Goal: Transaction & Acquisition: Purchase product/service

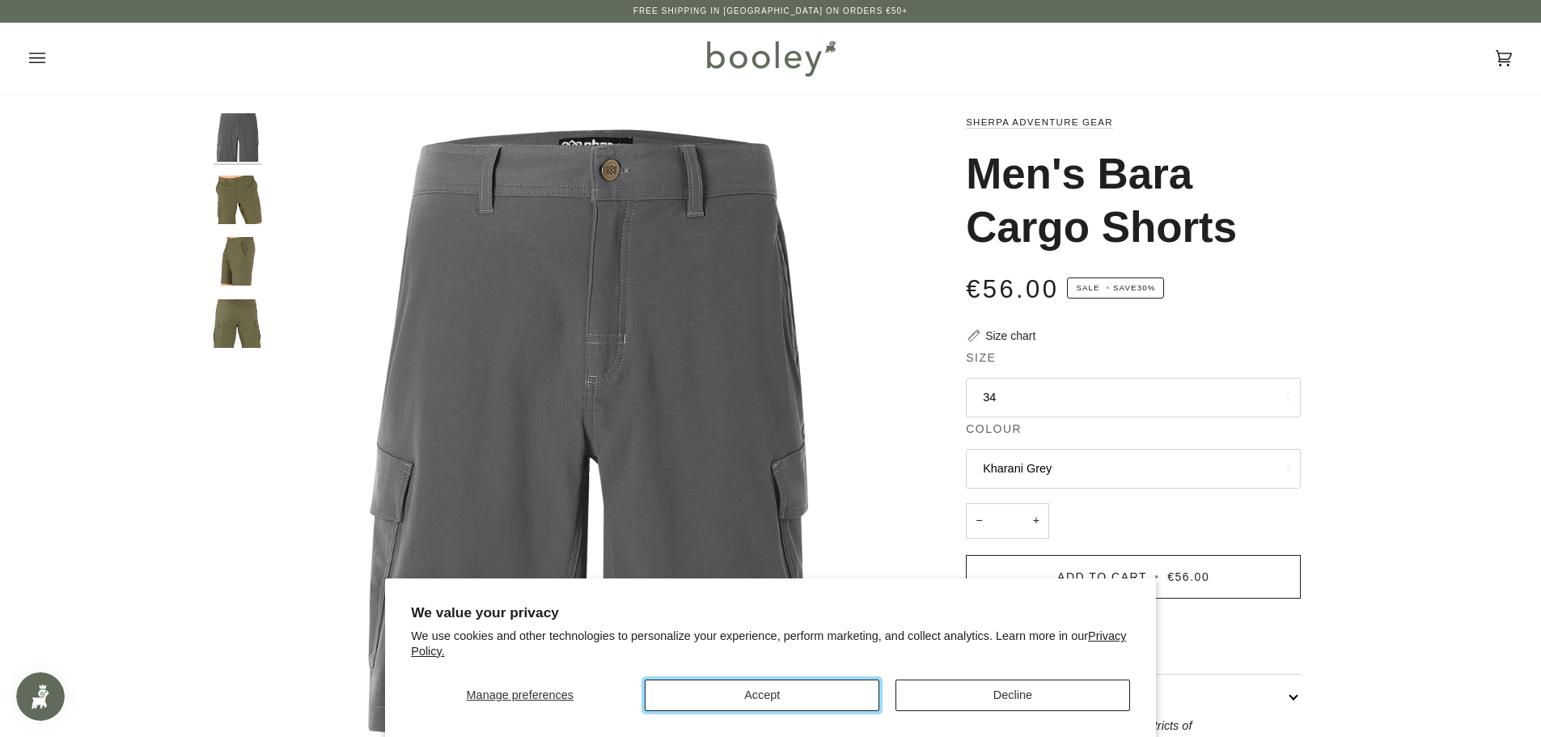
click at [772, 696] on button "Accept" at bounding box center [762, 695] width 235 height 32
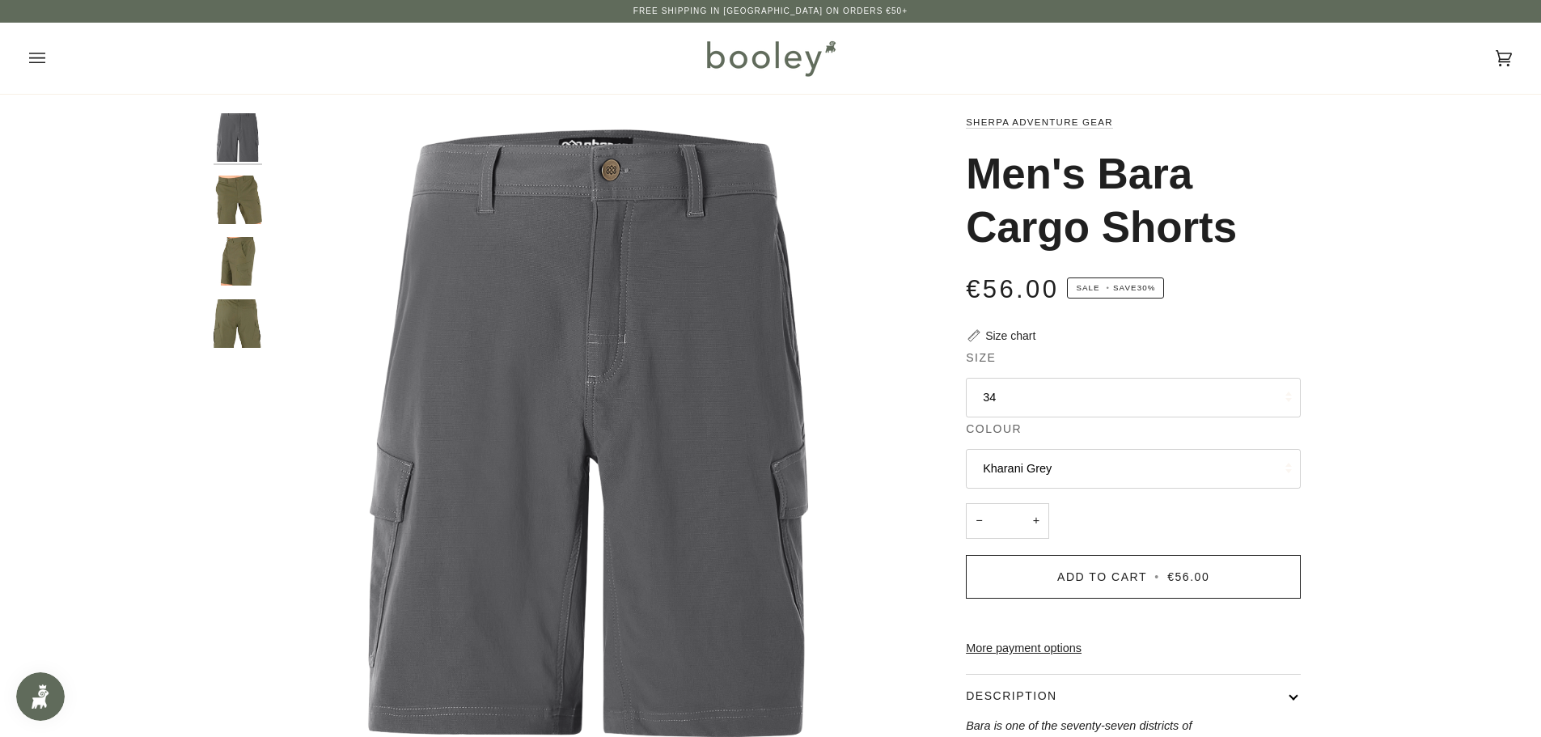
click at [34, 54] on icon "Open menu" at bounding box center [37, 58] width 16 height 11
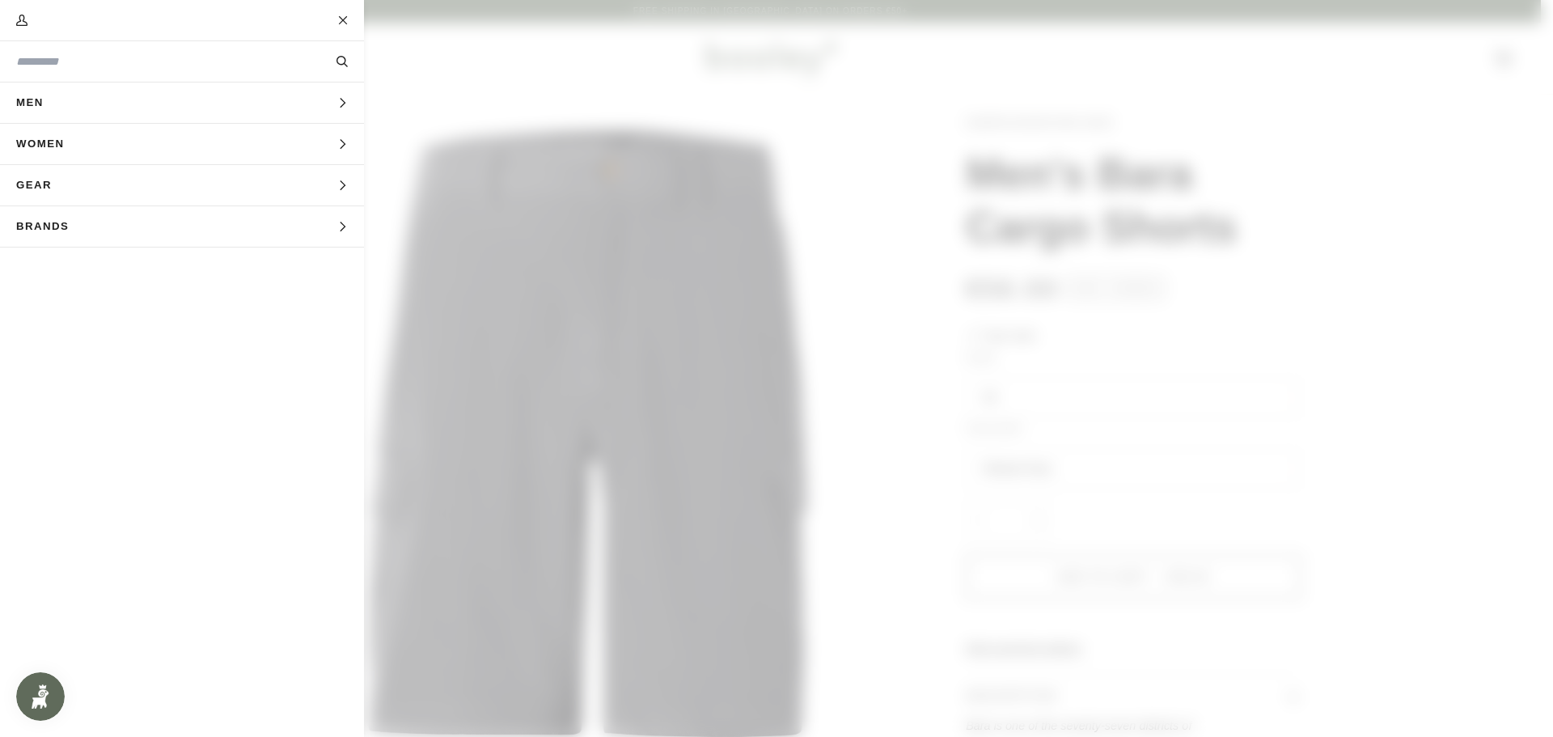
click at [30, 100] on span "Men" at bounding box center [35, 102] width 71 height 40
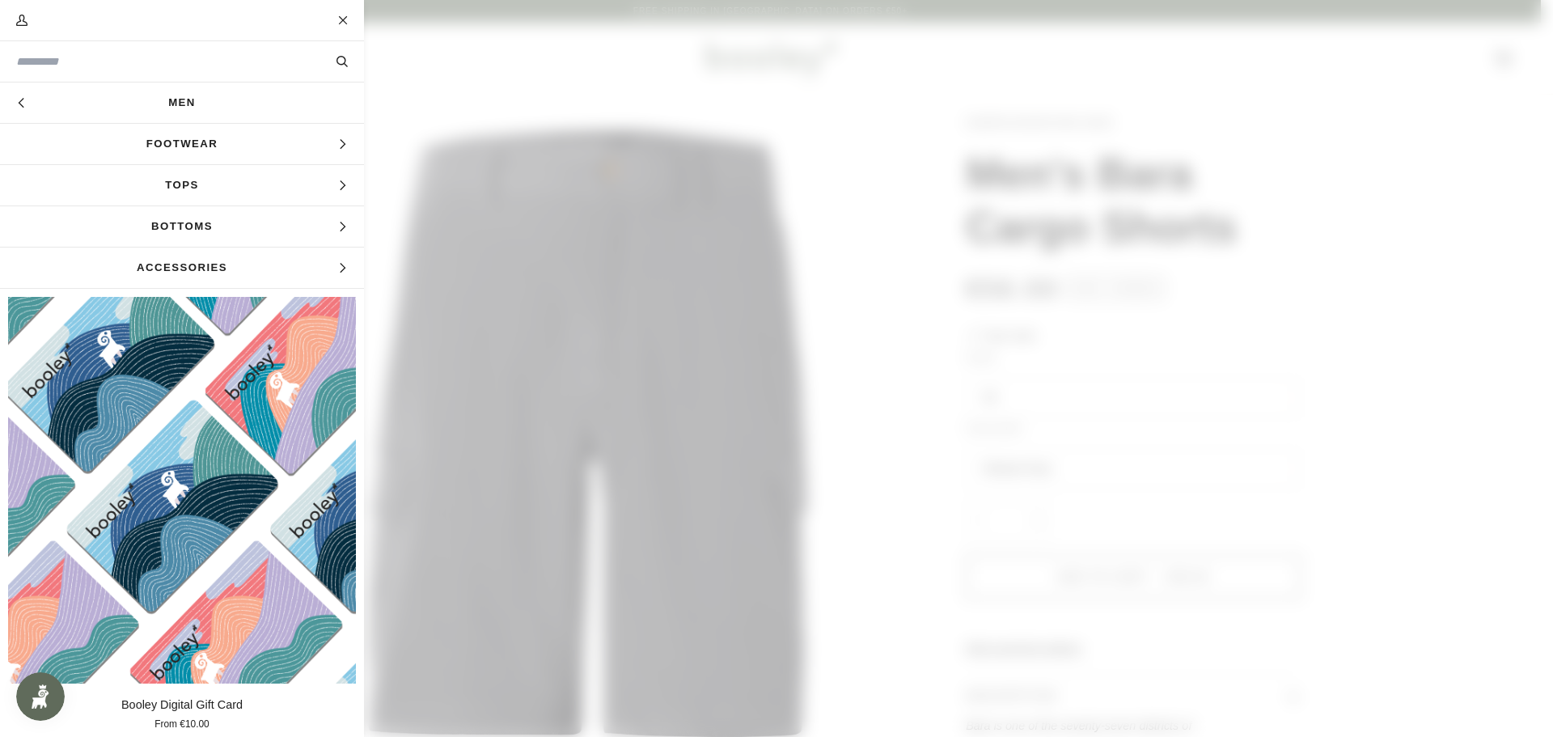
click at [171, 183] on span "Tops" at bounding box center [182, 185] width 364 height 40
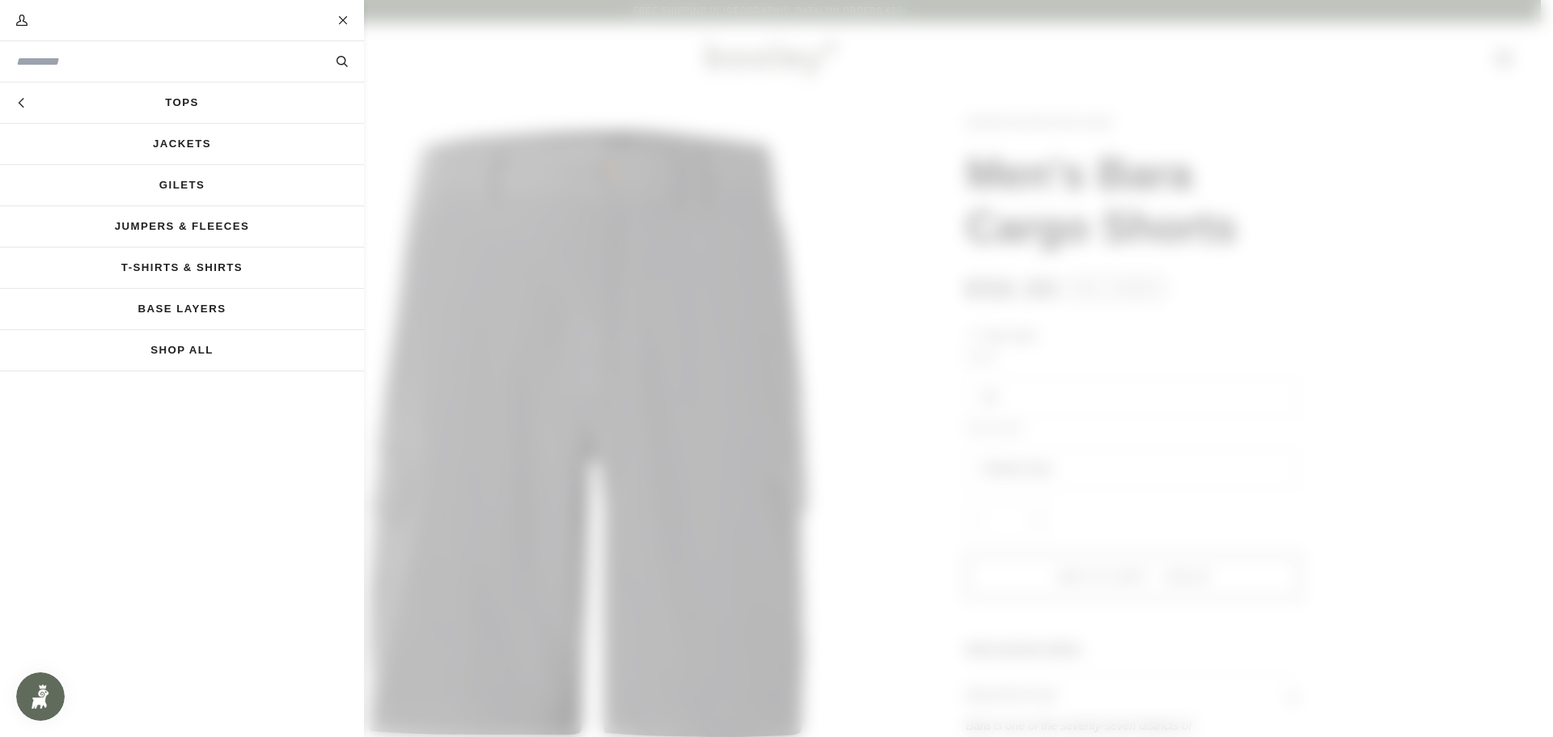
click at [190, 223] on link "Jumpers & Fleeces" at bounding box center [182, 226] width 364 height 40
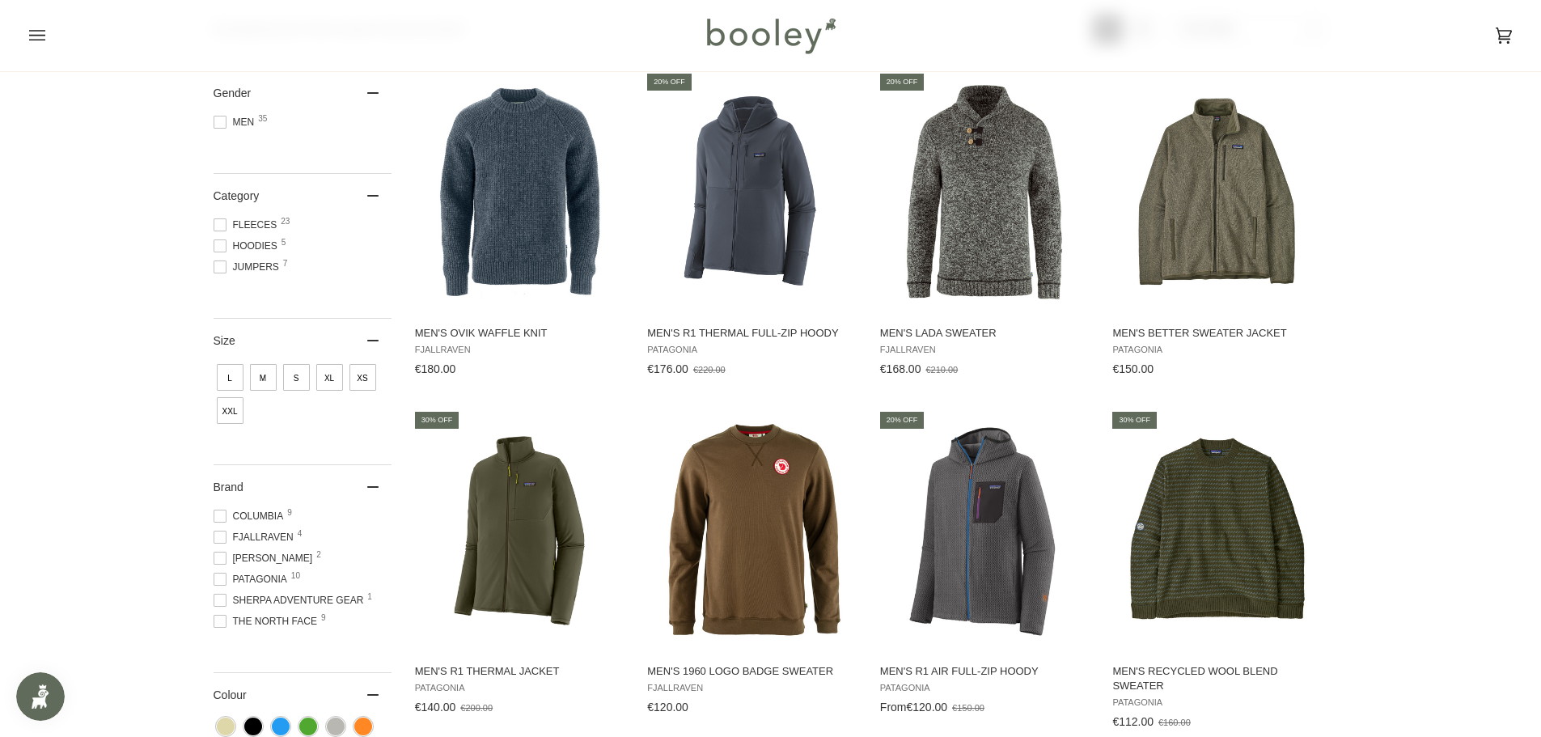
scroll to position [243, 0]
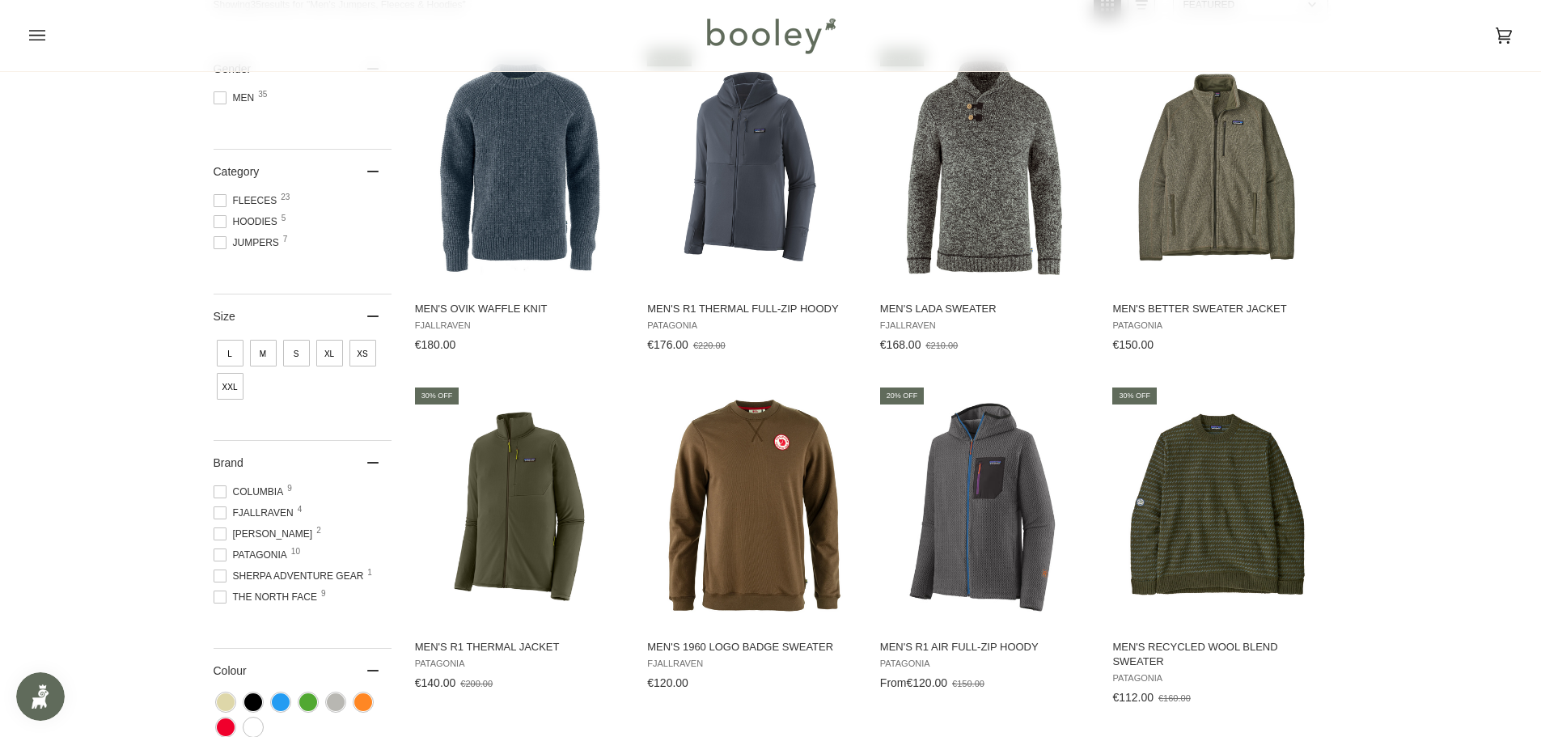
click at [296, 352] on span "S" at bounding box center [296, 353] width 27 height 27
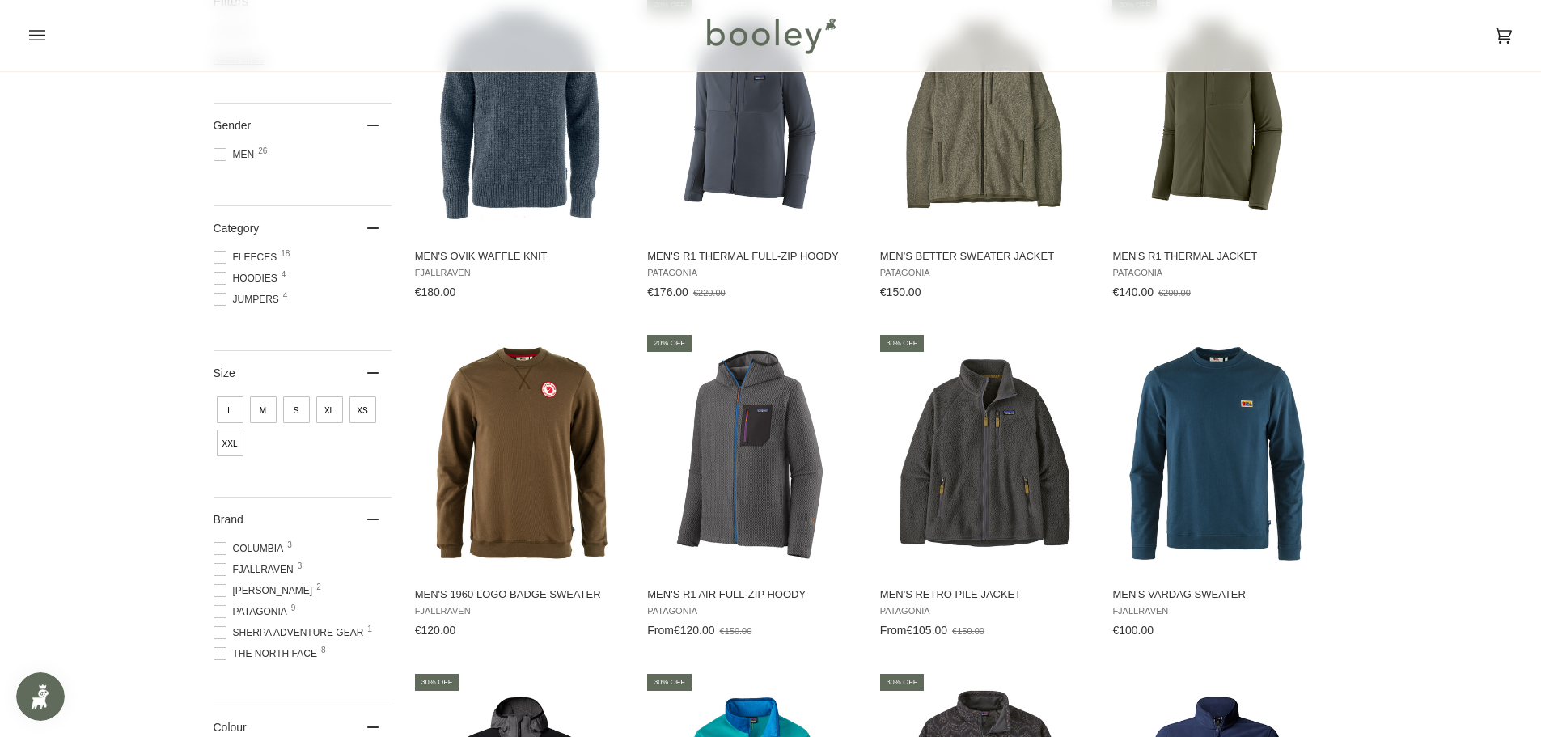
scroll to position [323, 0]
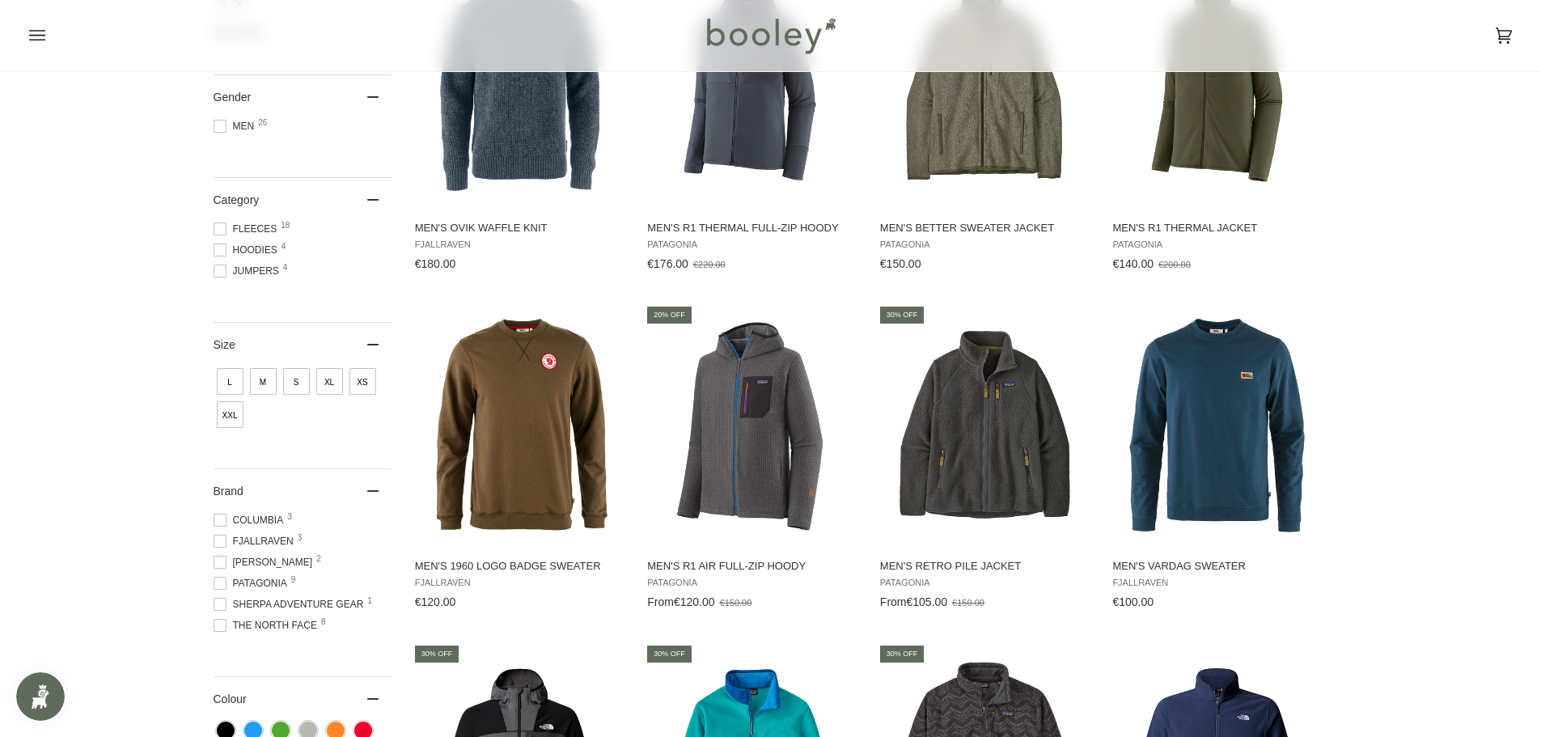
click at [364, 377] on span "XS" at bounding box center [362, 381] width 27 height 27
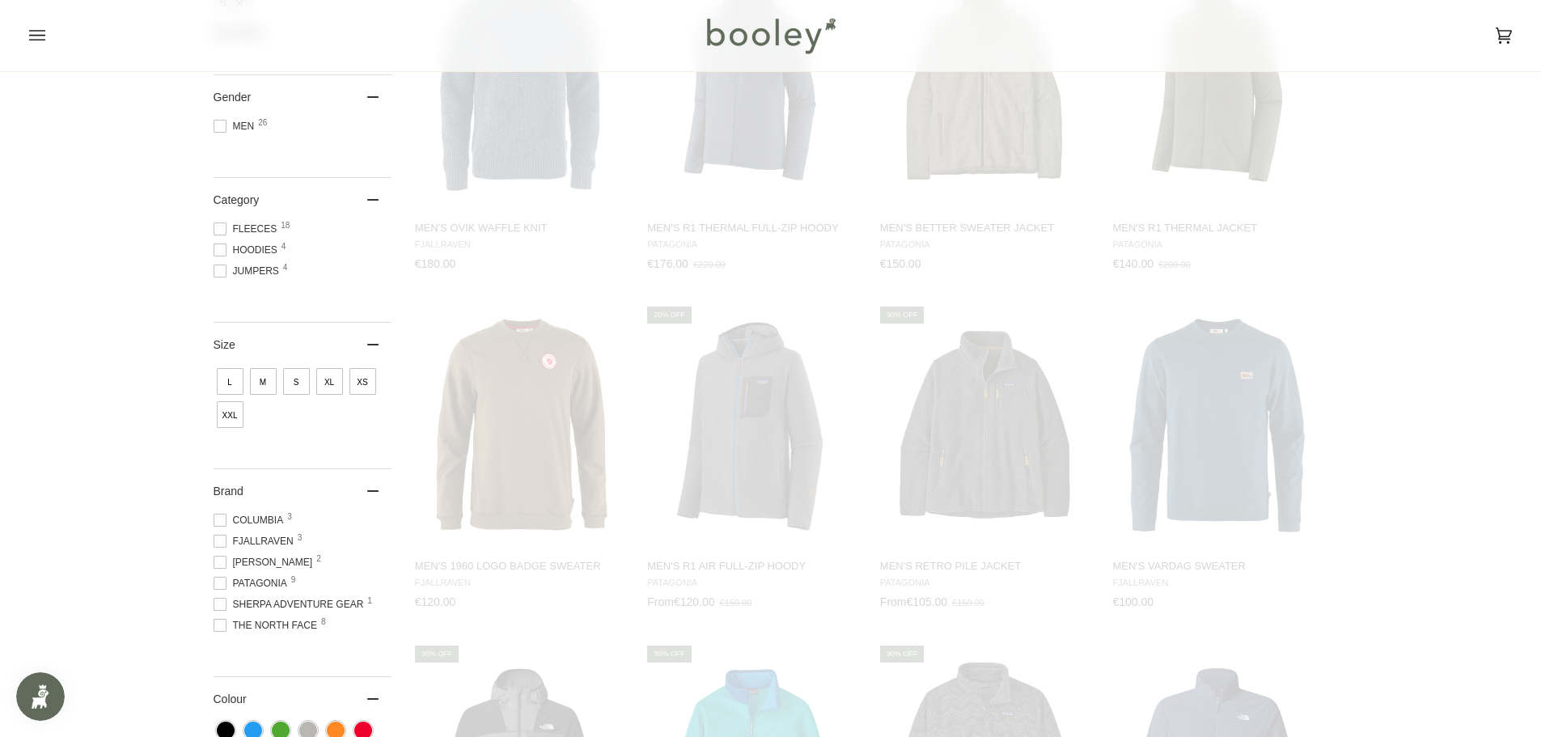
scroll to position [102, 0]
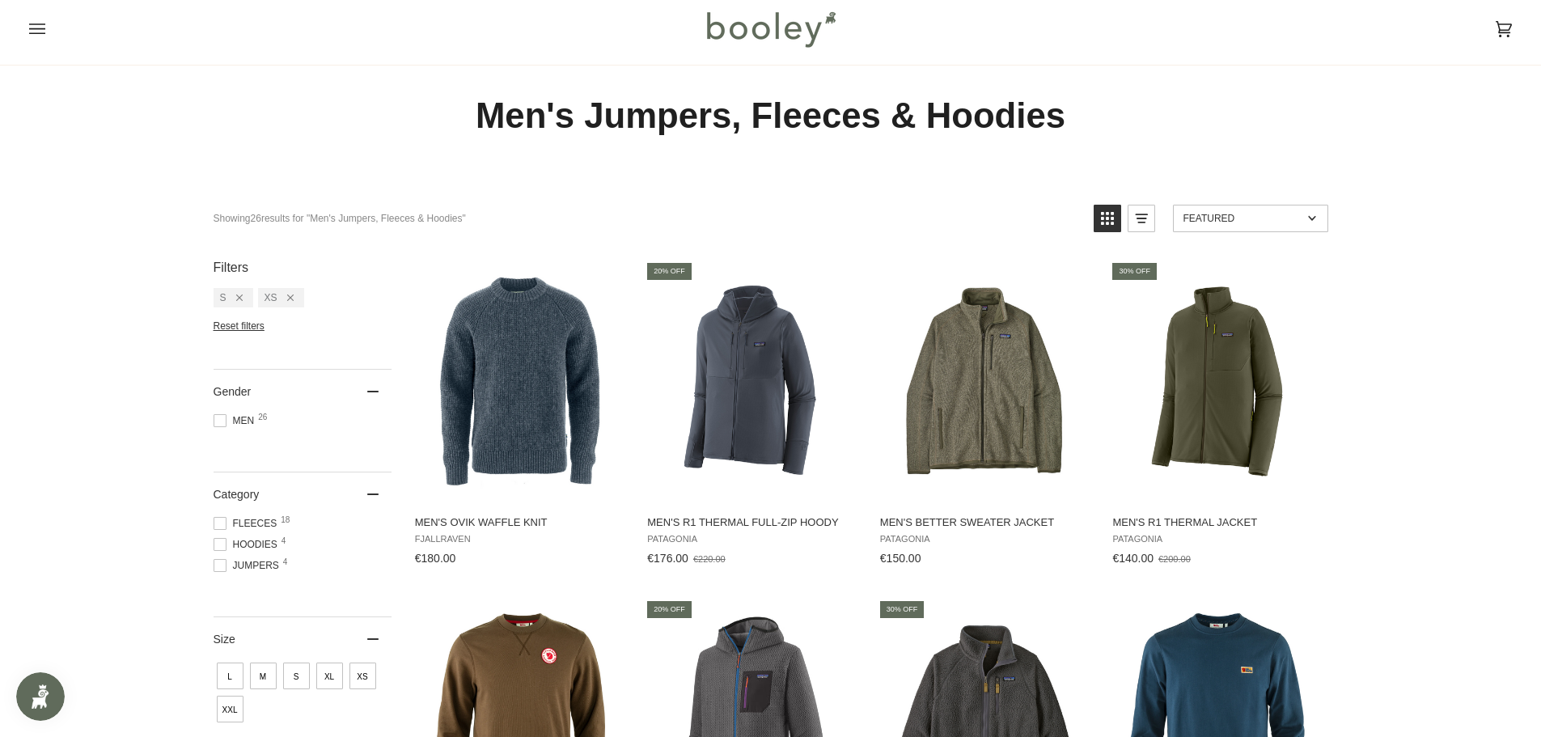
scroll to position [81, 0]
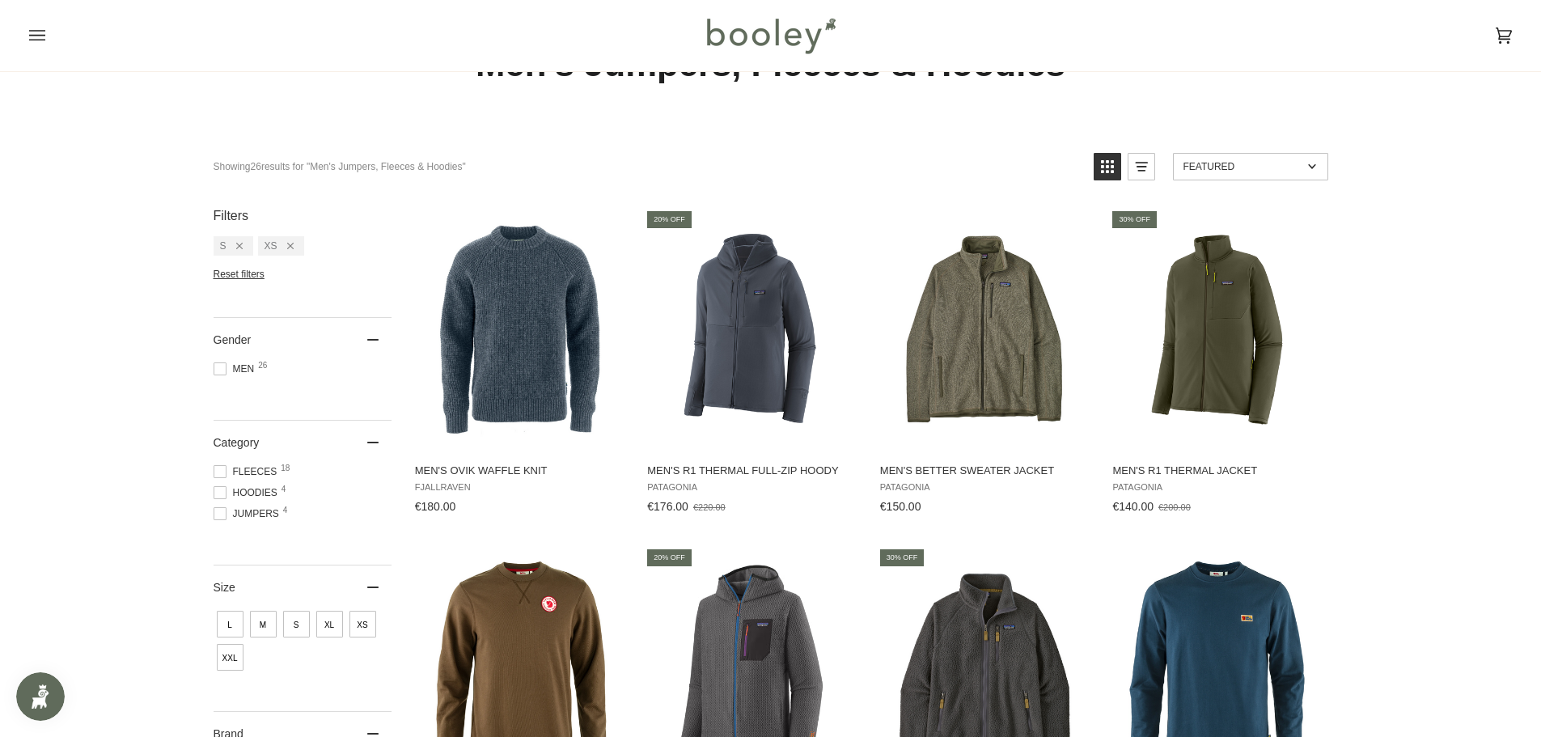
click at [297, 628] on span "S" at bounding box center [296, 624] width 27 height 27
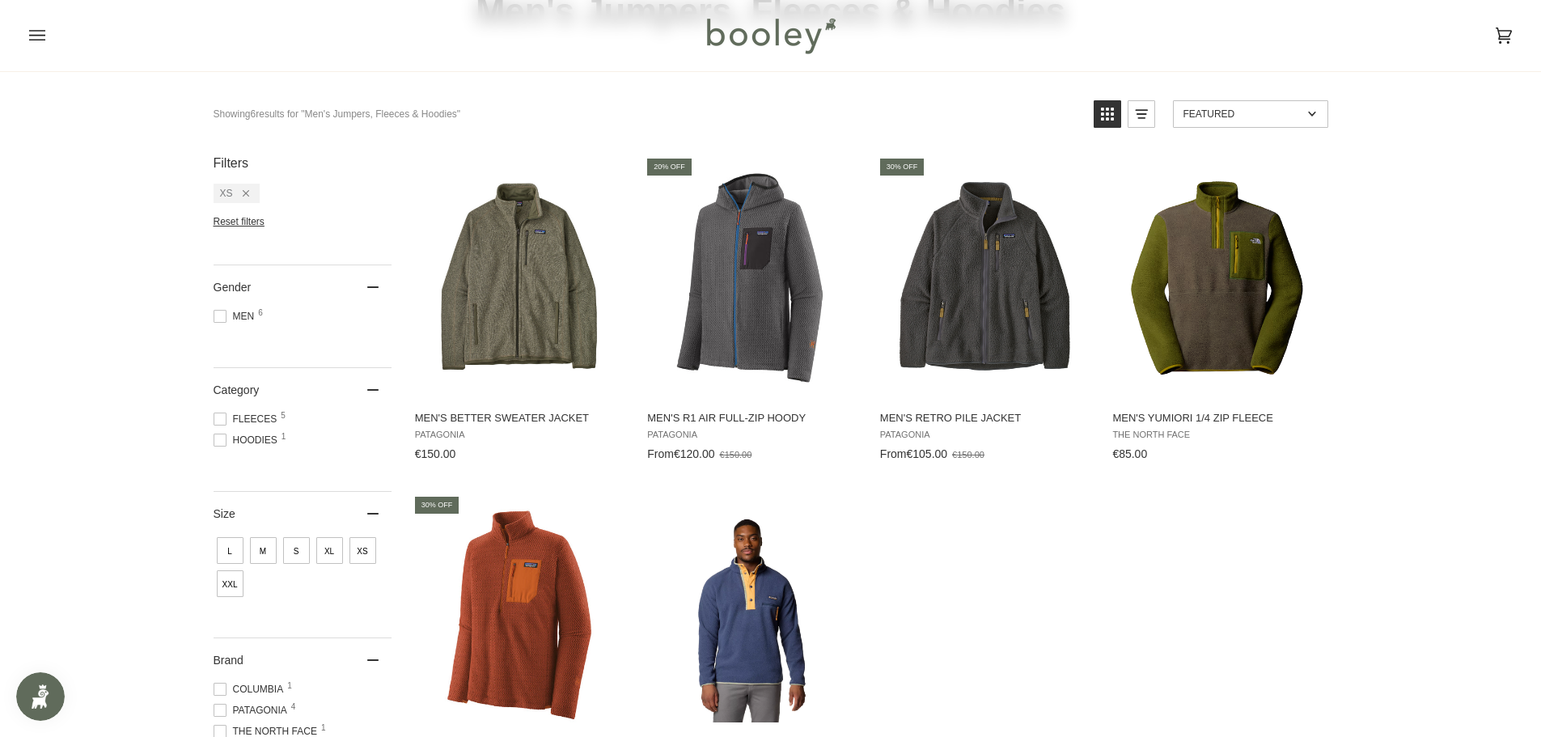
scroll to position [162, 0]
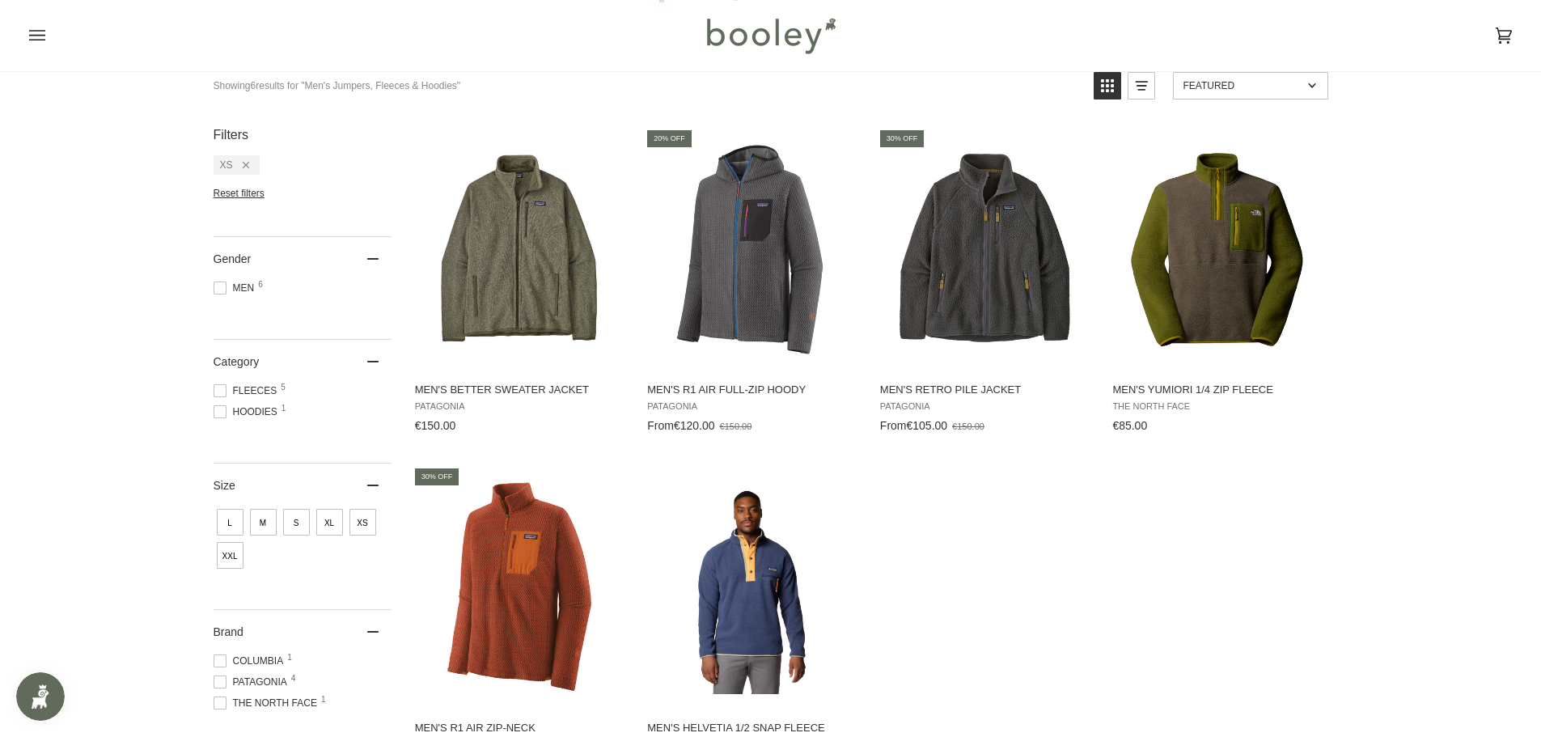
click at [256, 192] on span "Reset filters" at bounding box center [239, 193] width 51 height 11
